Goal: Browse casually

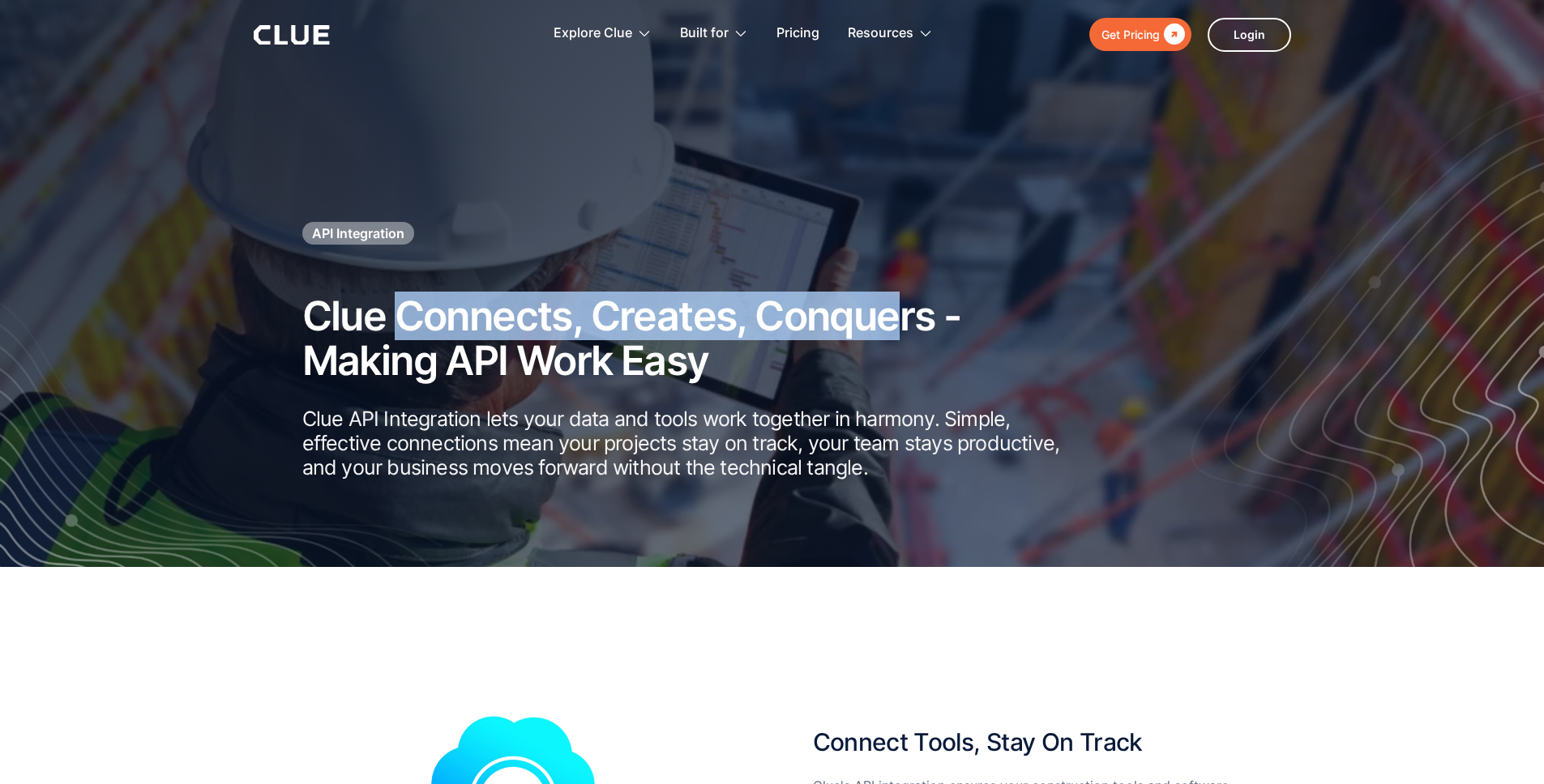
drag, startPoint x: 869, startPoint y: 328, endPoint x: 407, endPoint y: 327, distance: 462.0
click at [407, 327] on h2 "Clue Connects, Creates, Conquers - Making API Work Easy" at bounding box center [687, 338] width 770 height 89
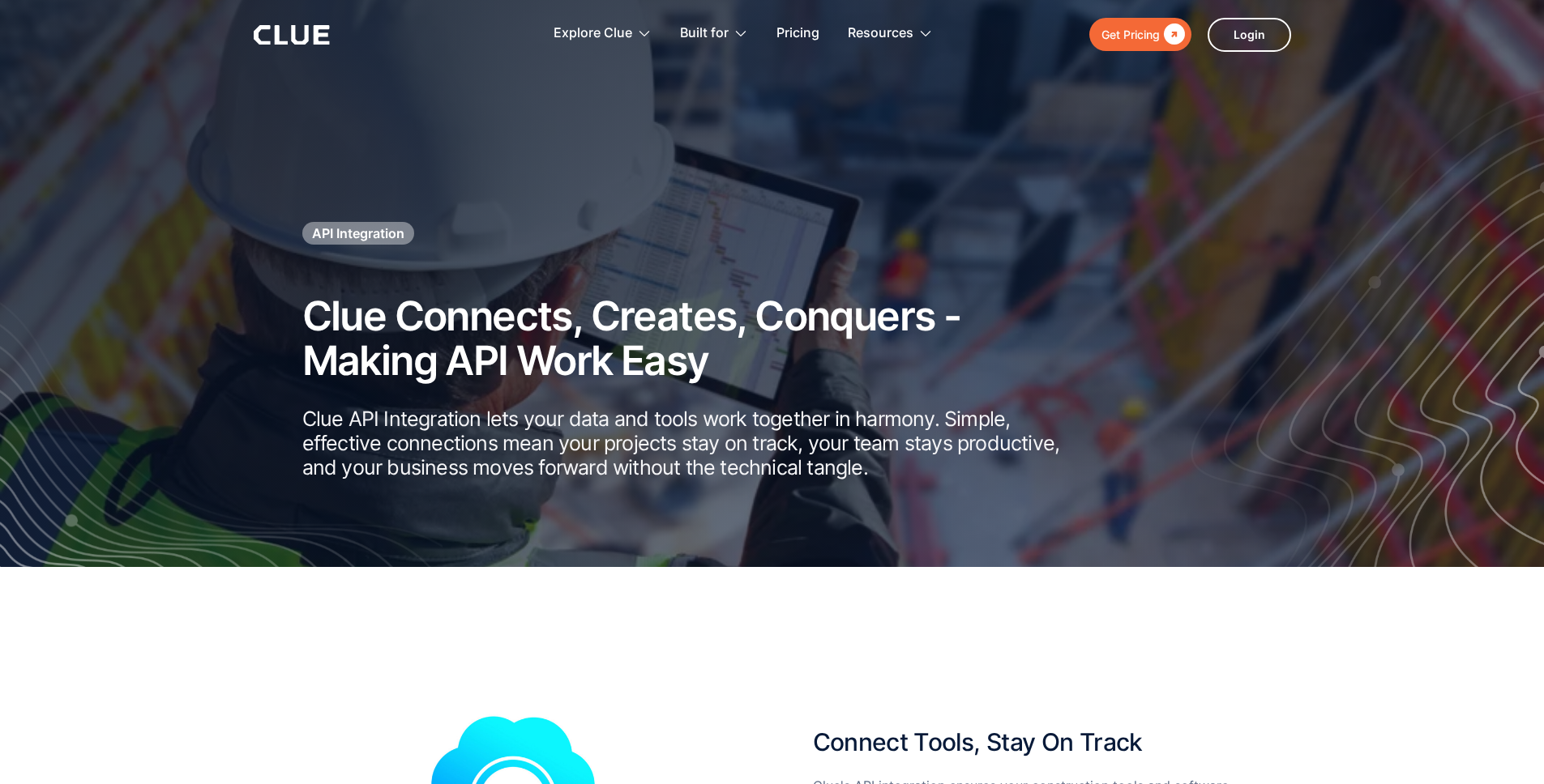
click at [729, 370] on h2 "Clue Connects, Creates, Conquers - Making API Work Easy" at bounding box center [687, 338] width 770 height 89
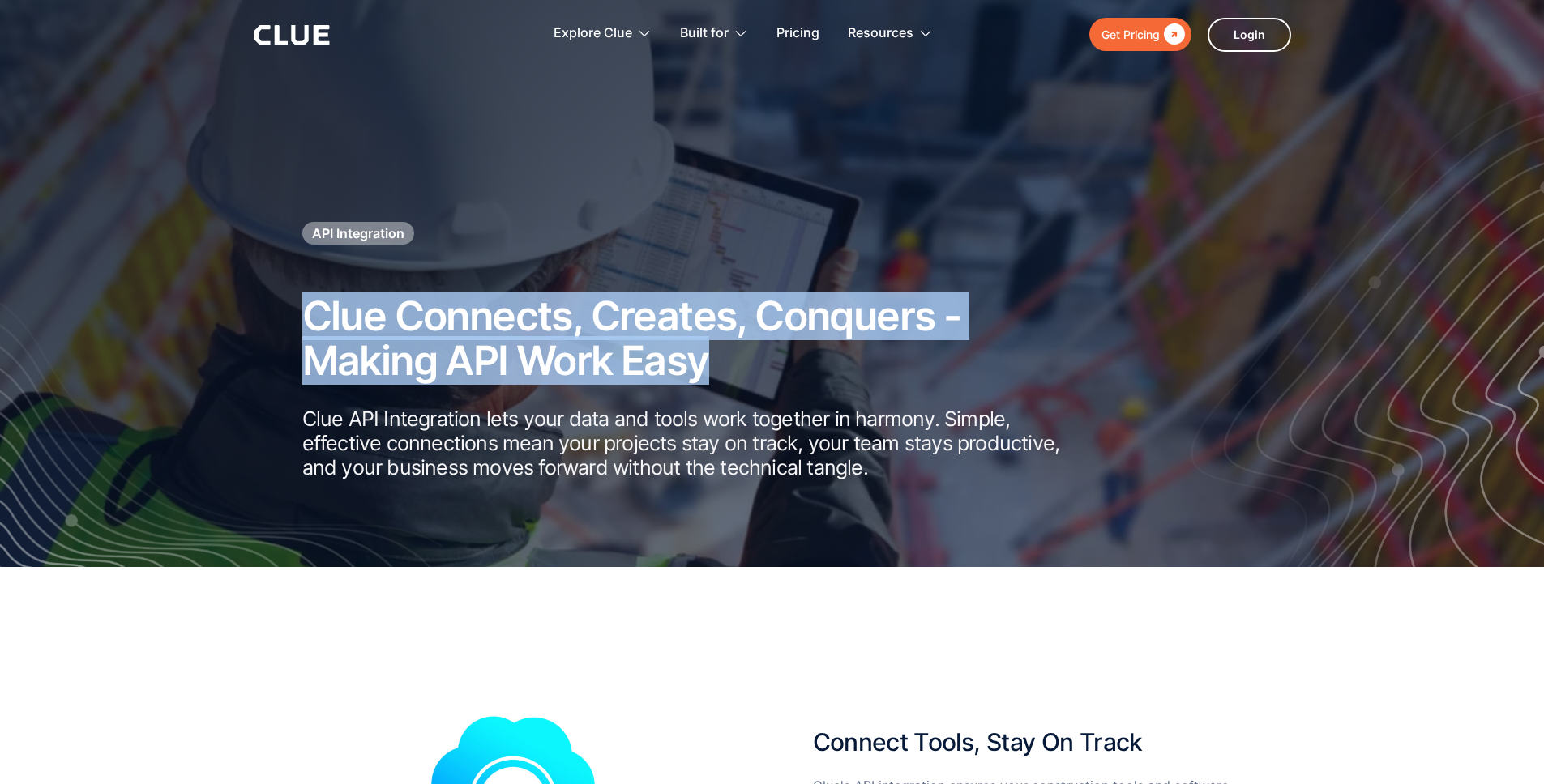
drag, startPoint x: 755, startPoint y: 364, endPoint x: 321, endPoint y: 322, distance: 436.0
click at [314, 321] on h2 "Clue Connects, Creates, Conquers - Making API Work Easy" at bounding box center [687, 338] width 770 height 89
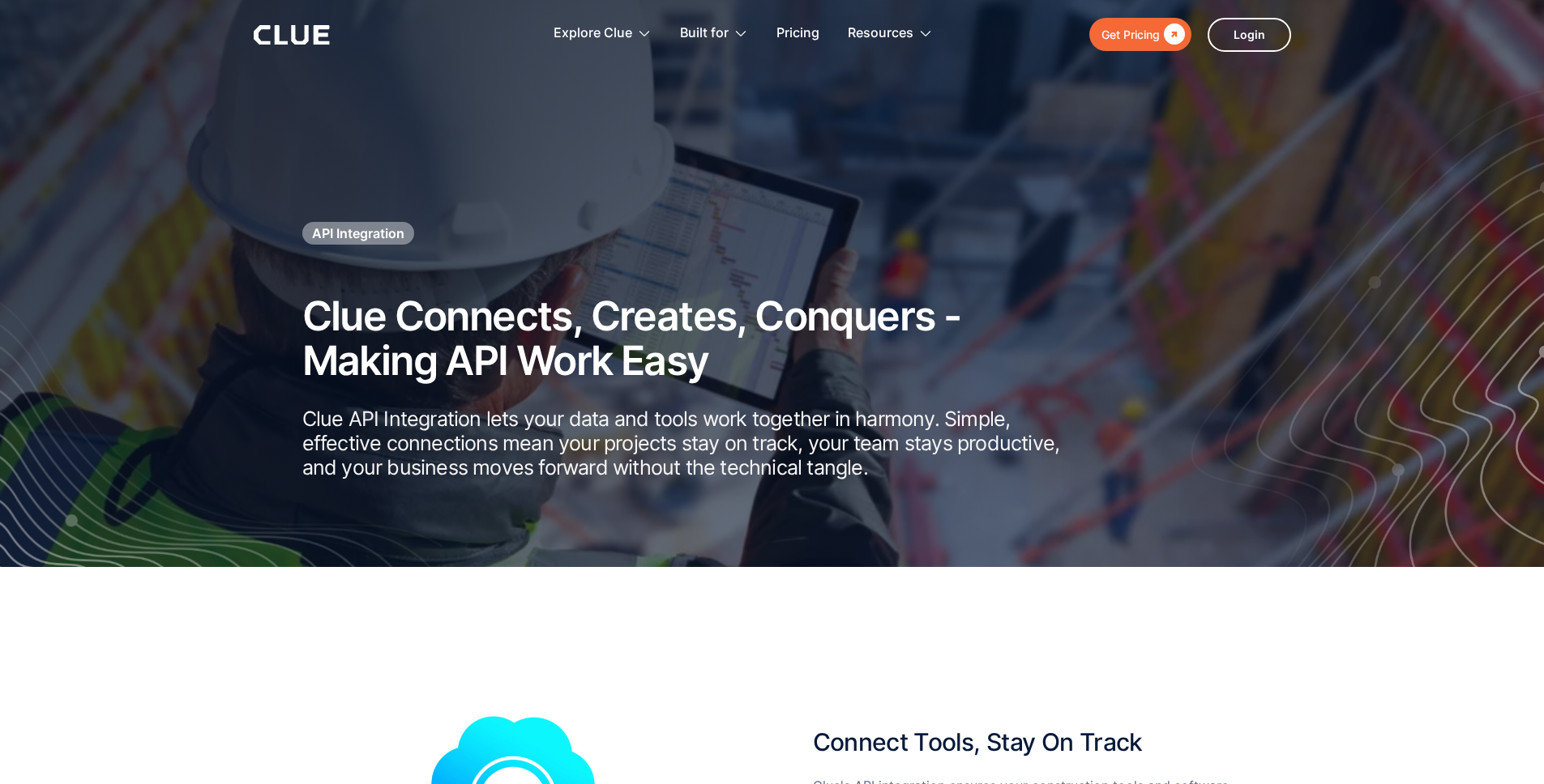
click at [504, 336] on h2 "Clue Connects, Creates, Conquers - Making API Work Easy" at bounding box center [687, 338] width 770 height 89
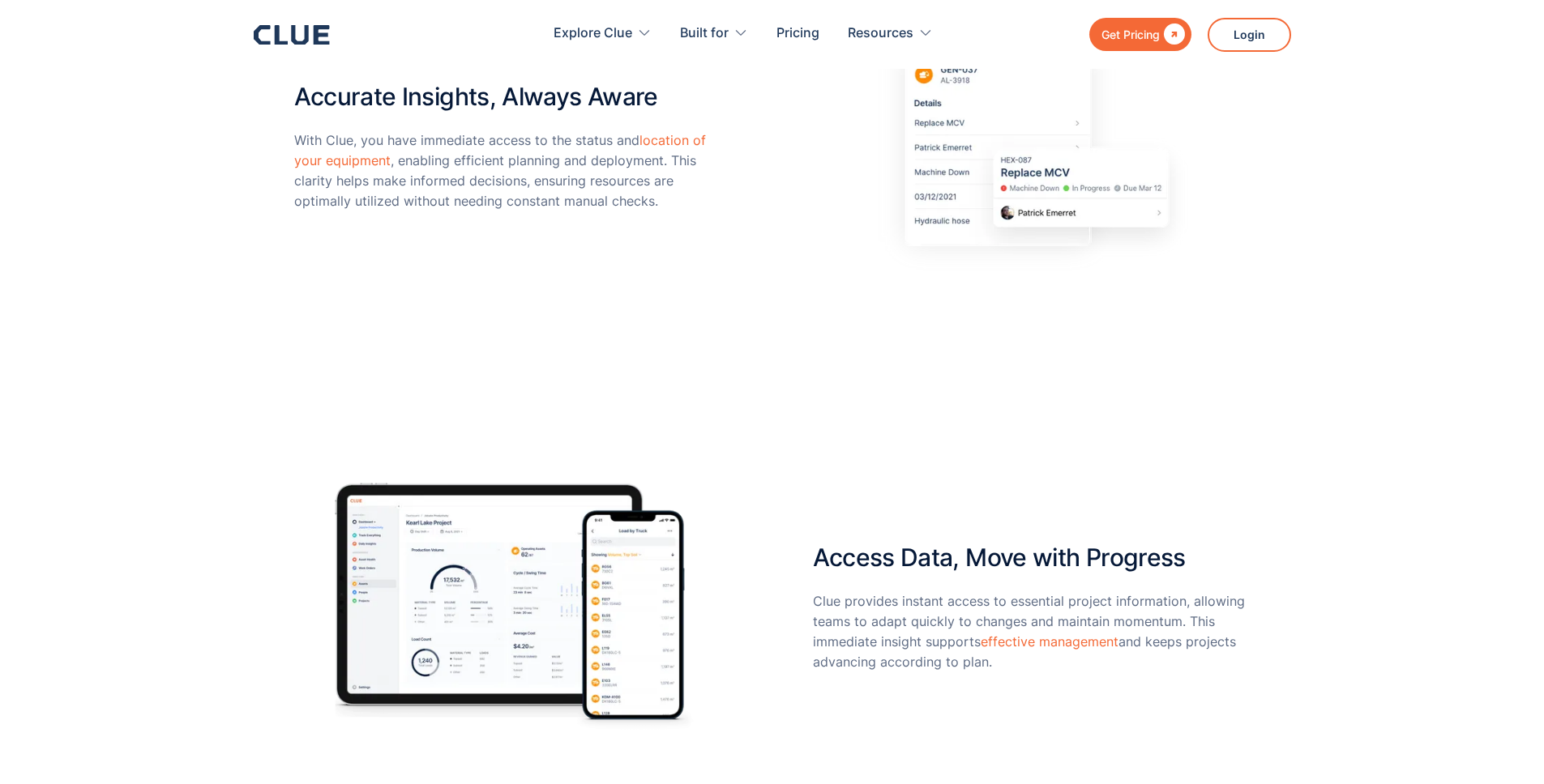
scroll to position [1014, 0]
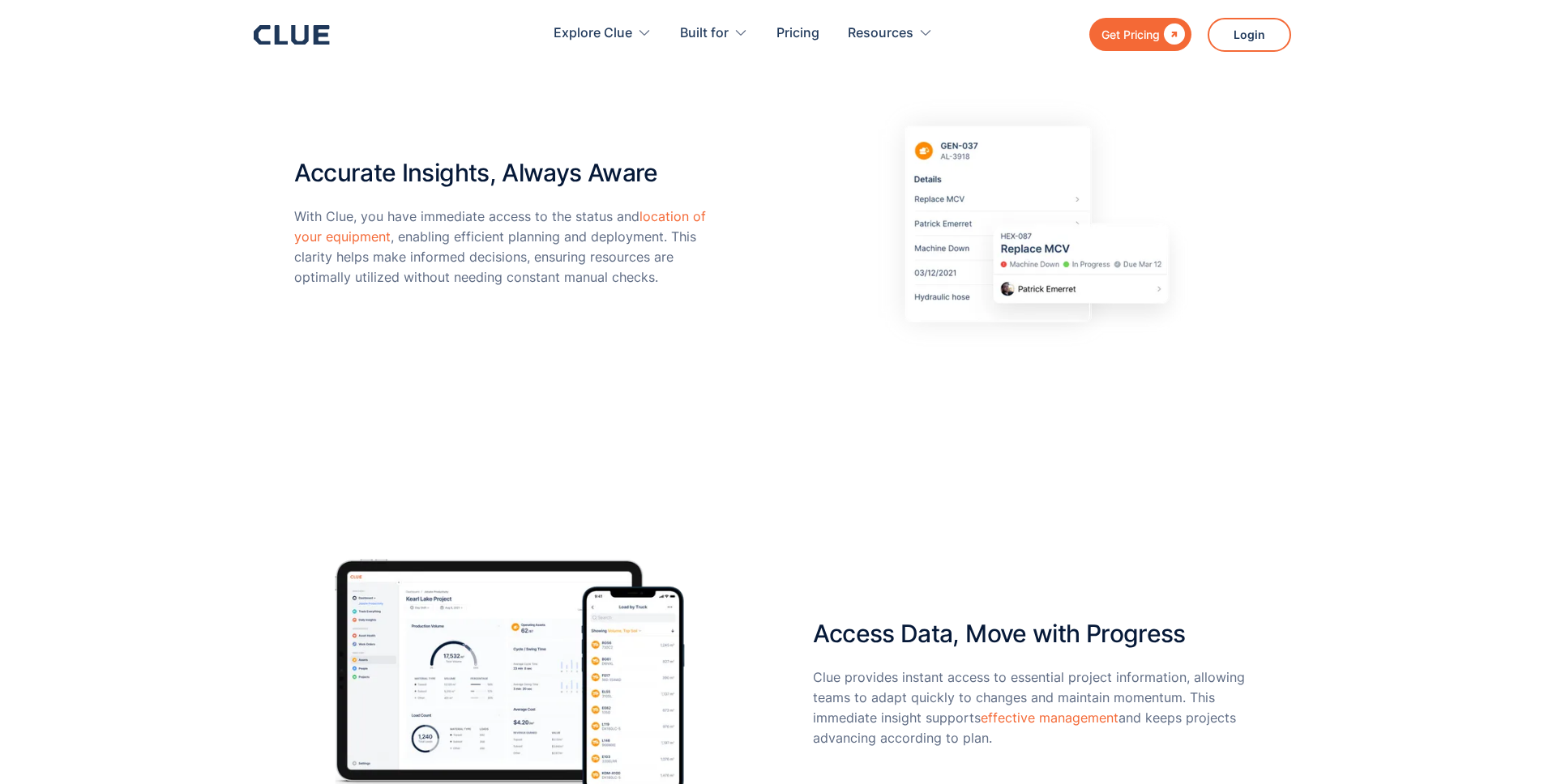
click at [434, 212] on p "With Clue, you have immediate access to the status and location of your equipme…" at bounding box center [513, 246] width 437 height 81
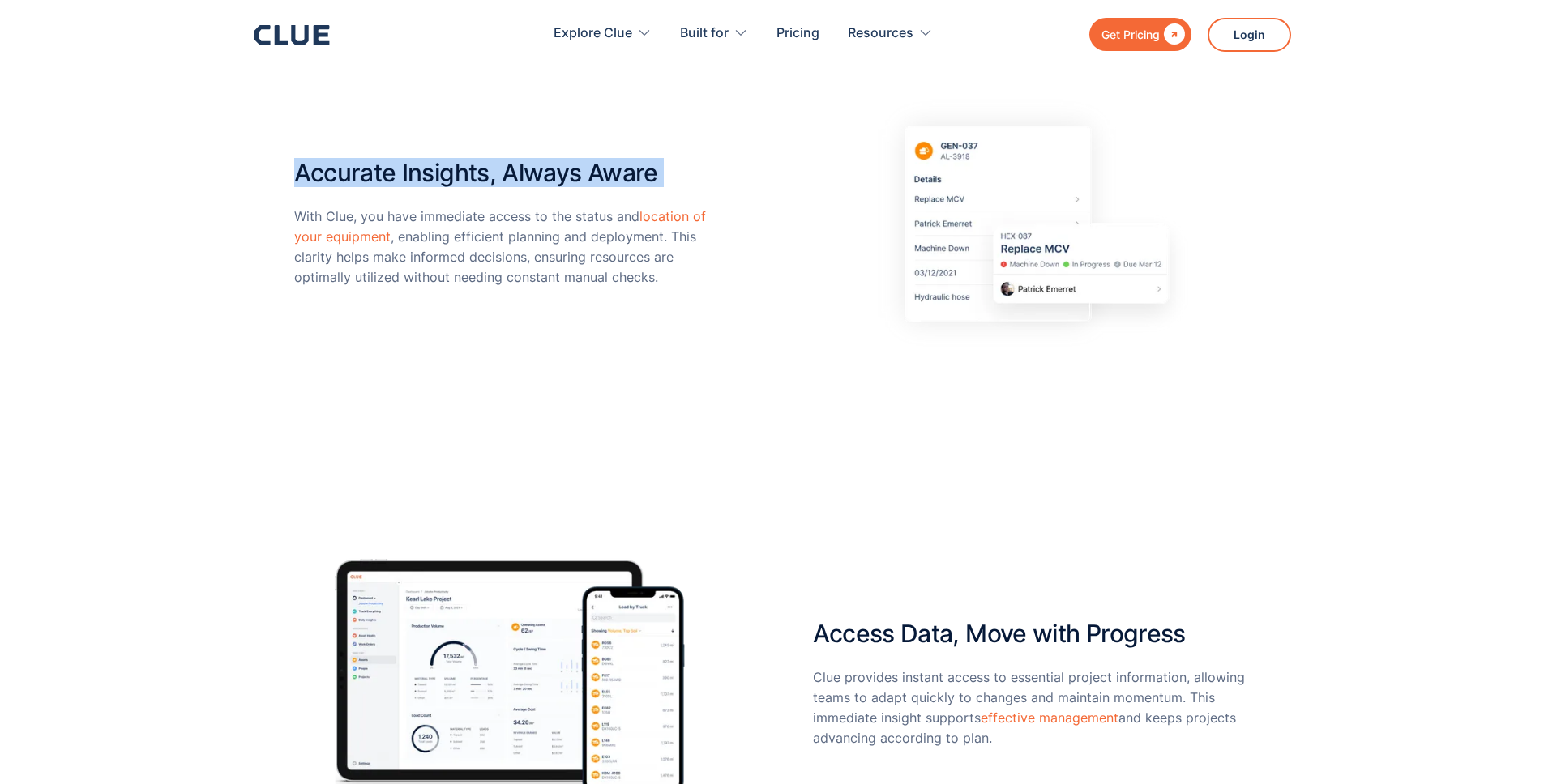
click at [434, 212] on p "With Clue, you have immediate access to the status and location of your equipme…" at bounding box center [513, 246] width 437 height 81
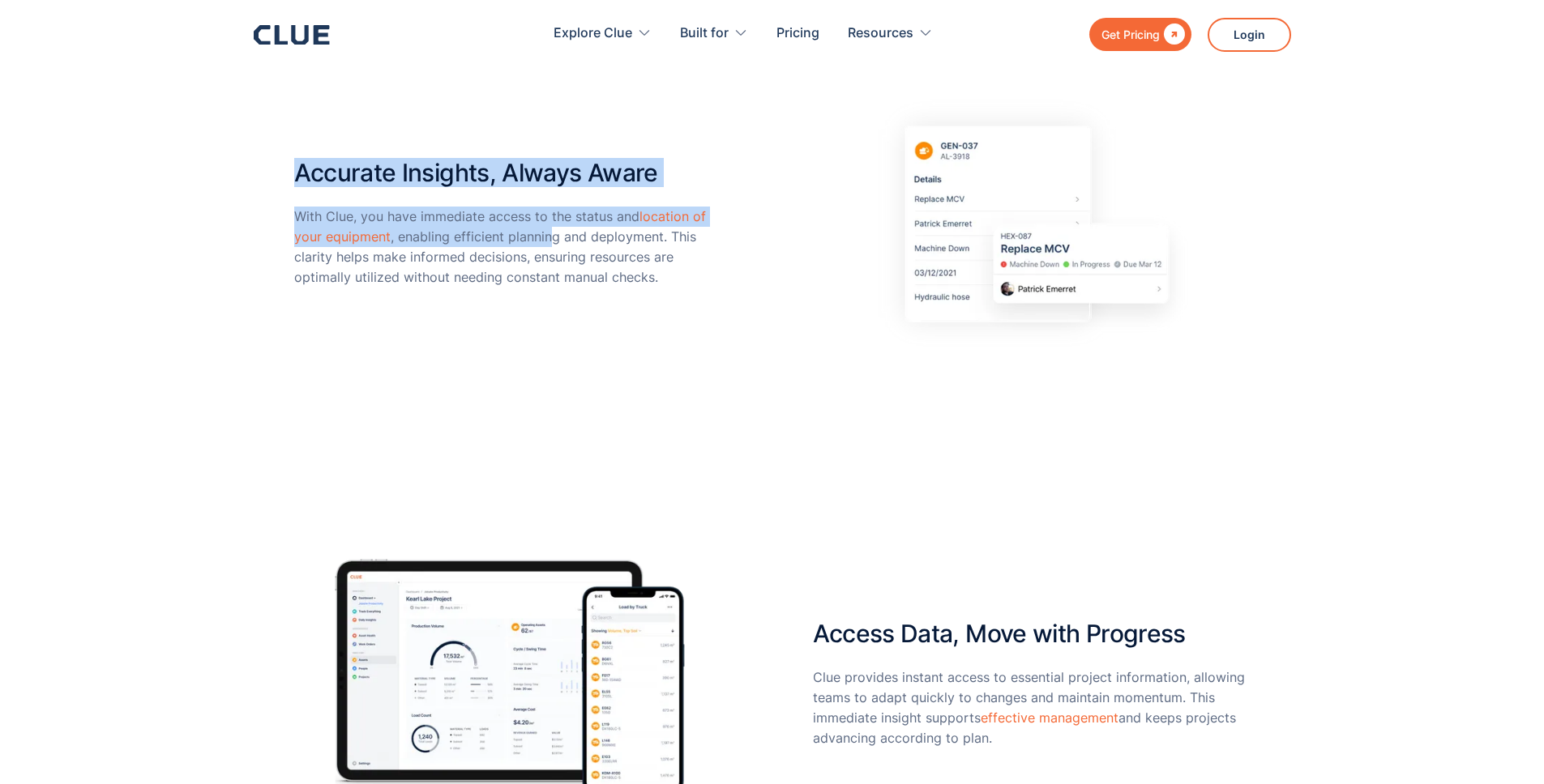
click at [547, 244] on p "With Clue, you have immediate access to the status and location of your equipme…" at bounding box center [513, 246] width 437 height 81
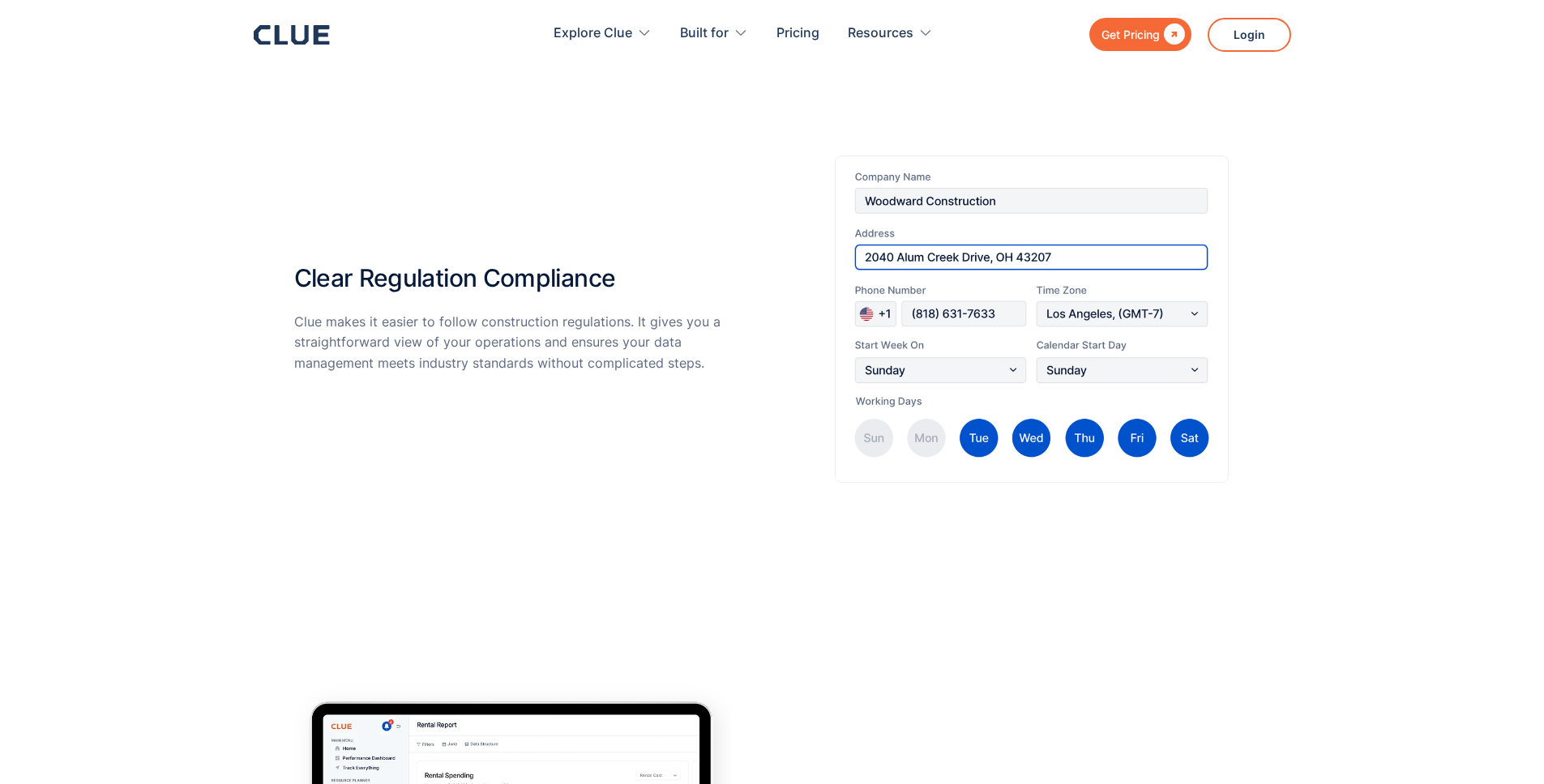
scroll to position [3309, 0]
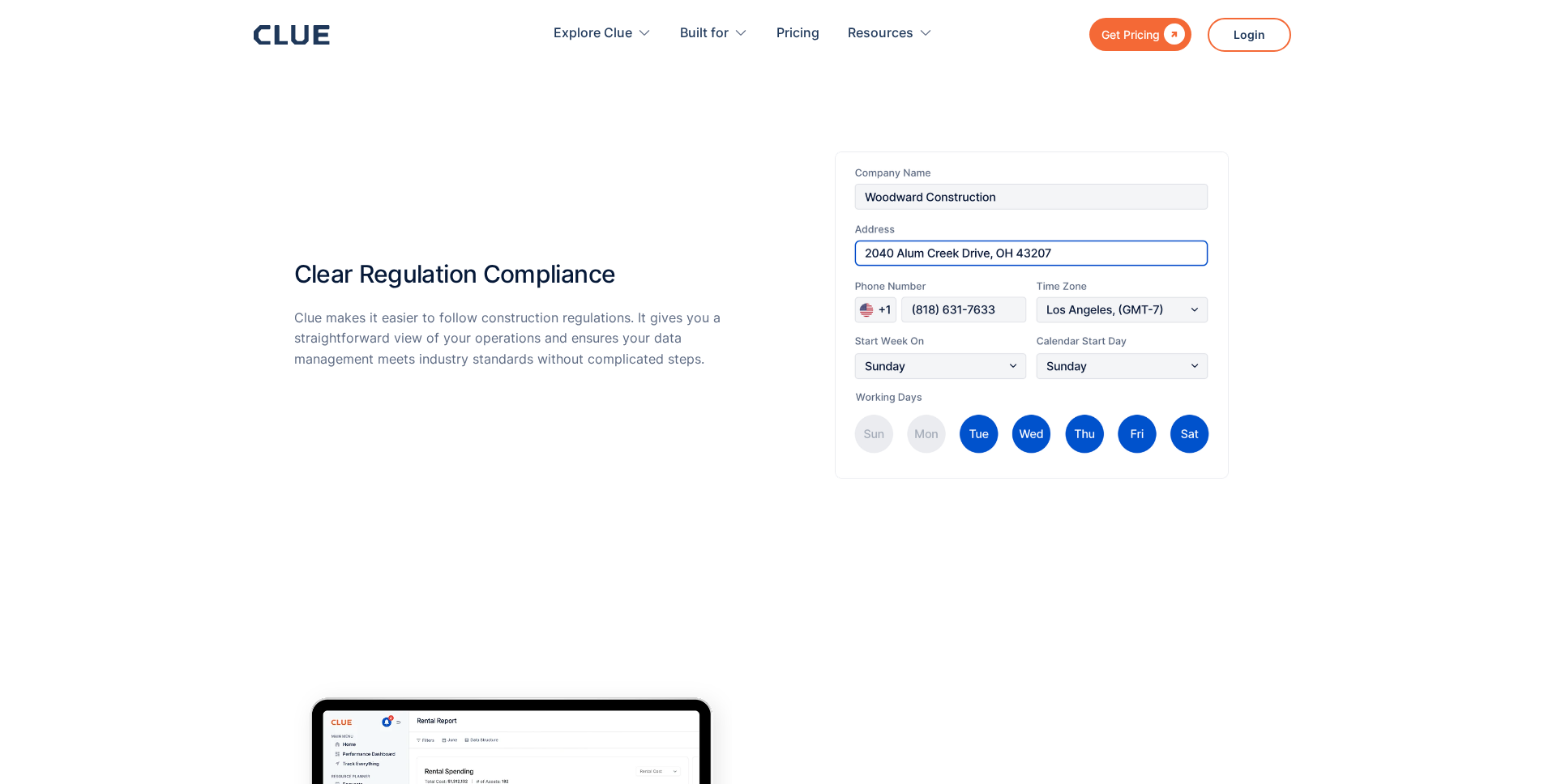
click at [573, 340] on p "Clue makes it easier to follow construction regulations. It gives you a straigh…" at bounding box center [513, 338] width 437 height 61
click at [573, 339] on p "Clue makes it easier to follow construction regulations. It gives you a straigh…" at bounding box center [513, 338] width 437 height 61
click at [774, 353] on div "Clear Regulation Compliance Clue makes it easier to follow construction regulat…" at bounding box center [772, 315] width 956 height 328
